Goal: Transaction & Acquisition: Purchase product/service

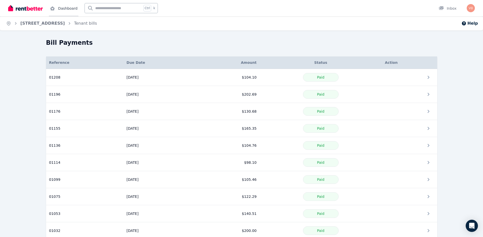
click at [58, 8] on link "Dashboard" at bounding box center [64, 8] width 30 height 16
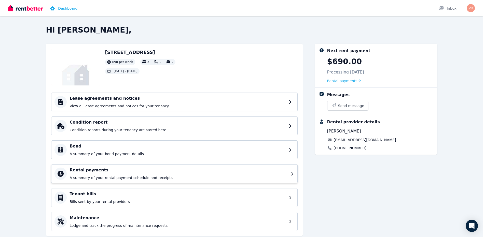
click at [99, 171] on h4 "Rental payments" at bounding box center [179, 170] width 218 height 6
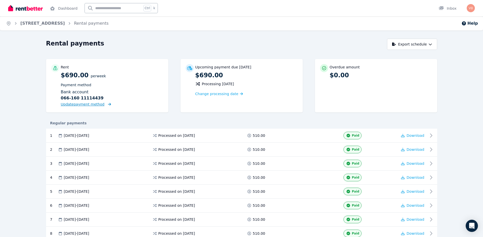
click at [96, 104] on span "Update payment method" at bounding box center [83, 104] width 44 height 4
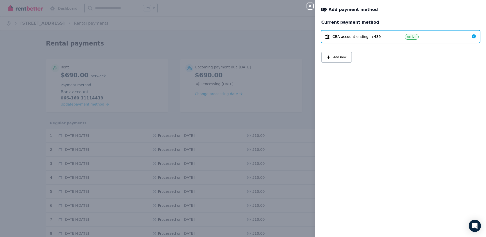
click at [311, 6] on icon "button" at bounding box center [310, 6] width 3 height 3
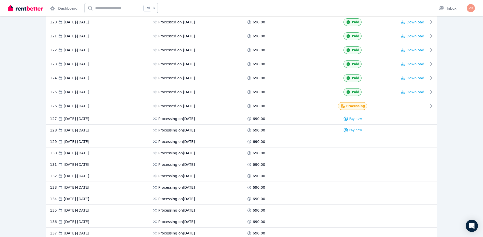
scroll to position [1776, 0]
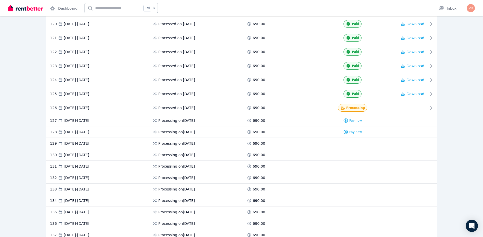
click at [354, 123] on div "127 [DATE] - [DATE] Processing on [DATE] 690.00 Pay now" at bounding box center [241, 120] width 391 height 11
click at [356, 120] on span "Pay now" at bounding box center [355, 121] width 13 height 4
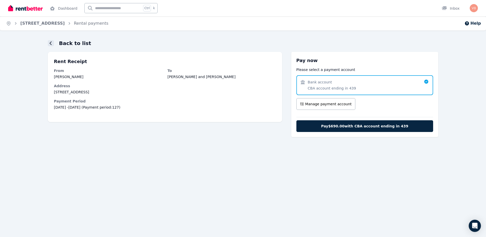
click at [51, 43] on icon at bounding box center [51, 43] width 3 height 4
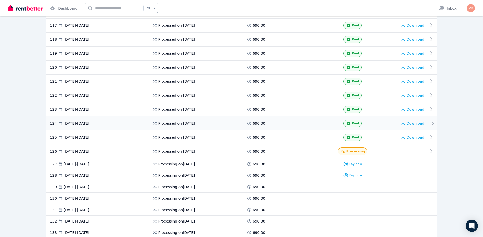
scroll to position [1733, 0]
click at [356, 164] on span "Pay now" at bounding box center [355, 164] width 13 height 4
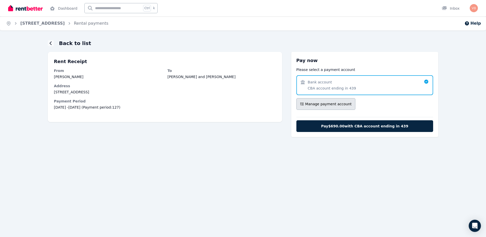
click at [323, 106] on span "Manage payment account" at bounding box center [328, 103] width 47 height 5
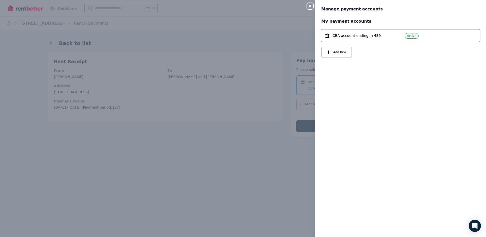
click at [227, 133] on div "Close panel Manage payment accounts My payment accounts CBA account ending in 4…" at bounding box center [243, 118] width 486 height 237
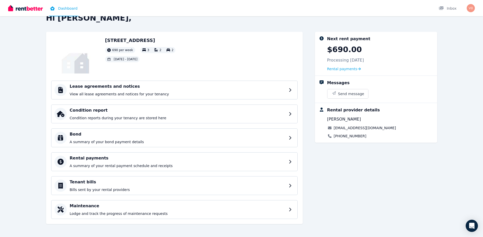
scroll to position [13, 0]
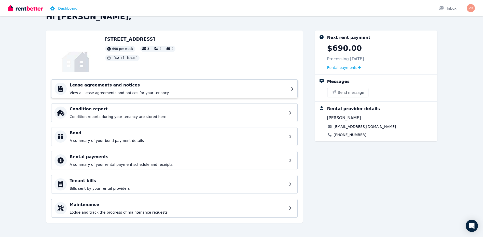
click at [122, 90] on div "Lease agreements and notices View all lease agreements and notices for your ten…" at bounding box center [179, 88] width 218 height 13
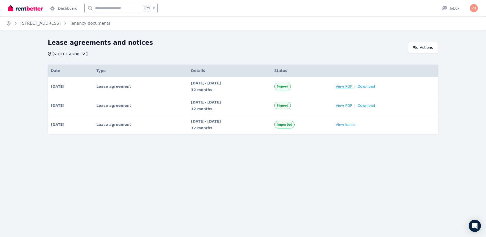
click at [352, 85] on span "View PDF" at bounding box center [344, 86] width 17 height 5
